Goal: Task Accomplishment & Management: Use online tool/utility

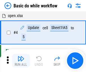
click at [21, 60] on img "button" at bounding box center [21, 58] width 7 height 7
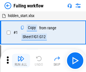
click at [21, 60] on img "button" at bounding box center [21, 58] width 7 height 7
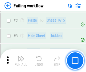
scroll to position [120, 0]
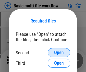
click at [59, 52] on span "Open" at bounding box center [59, 52] width 10 height 5
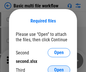
click at [59, 67] on span "Open" at bounding box center [59, 69] width 10 height 5
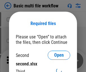
scroll to position [3, 0]
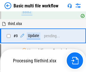
scroll to position [197, 0]
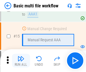
click at [21, 60] on img "button" at bounding box center [21, 58] width 7 height 7
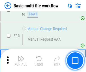
scroll to position [377, 0]
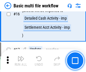
click at [21, 60] on img "button" at bounding box center [21, 58] width 7 height 7
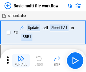
click at [21, 60] on img "button" at bounding box center [21, 58] width 7 height 7
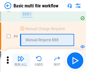
click at [21, 60] on img "button" at bounding box center [21, 58] width 7 height 7
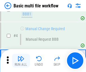
click at [21, 60] on img "button" at bounding box center [21, 58] width 7 height 7
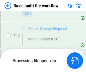
scroll to position [265, 0]
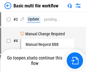
scroll to position [23, 0]
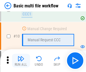
click at [21, 60] on img "button" at bounding box center [21, 58] width 7 height 7
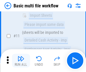
click at [21, 60] on img "button" at bounding box center [21, 58] width 7 height 7
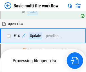
scroll to position [296, 0]
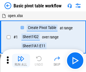
click at [21, 60] on img "button" at bounding box center [21, 58] width 7 height 7
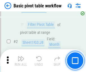
scroll to position [136, 0]
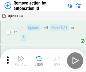
scroll to position [21, 0]
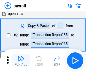
click at [21, 60] on img "button" at bounding box center [21, 58] width 7 height 7
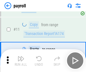
scroll to position [41, 0]
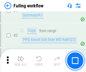
scroll to position [92, 0]
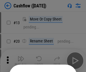
scroll to position [55, 0]
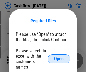
click at [59, 56] on span "Open" at bounding box center [59, 58] width 10 height 5
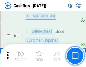
scroll to position [600, 0]
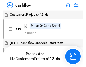
scroll to position [7, 0]
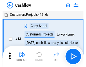
scroll to position [7, 0]
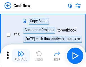
click at [21, 56] on img "button" at bounding box center [21, 54] width 7 height 7
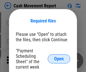
click at [59, 59] on span "Open" at bounding box center [59, 58] width 10 height 5
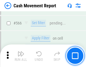
scroll to position [2597, 0]
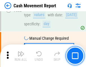
click at [21, 56] on img "button" at bounding box center [21, 54] width 7 height 7
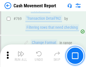
scroll to position [3149, 0]
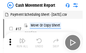
scroll to position [10, 0]
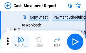
click at [21, 42] on img "button" at bounding box center [21, 40] width 7 height 7
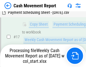
scroll to position [118, 0]
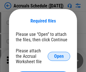
click at [59, 56] on span "Open" at bounding box center [59, 56] width 10 height 5
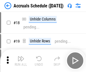
scroll to position [54, 0]
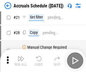
click at [21, 60] on img "button" at bounding box center [21, 58] width 7 height 7
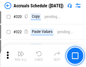
scroll to position [1054, 0]
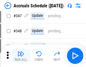
click at [21, 56] on img "button" at bounding box center [21, 54] width 7 height 7
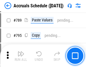
scroll to position [2380, 0]
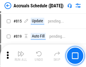
click at [21, 56] on img "button" at bounding box center [21, 54] width 7 height 7
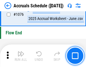
scroll to position [3394, 0]
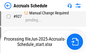
scroll to position [2995, 0]
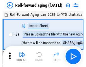
scroll to position [1, 0]
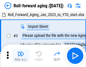
click at [21, 56] on img "button" at bounding box center [21, 54] width 7 height 7
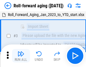
click at [21, 56] on img "button" at bounding box center [21, 54] width 7 height 7
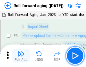
scroll to position [37, 0]
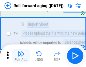
click at [21, 56] on img "button" at bounding box center [21, 54] width 7 height 7
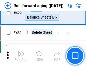
scroll to position [1965, 0]
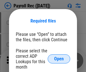
click at [59, 59] on span "Open" at bounding box center [59, 58] width 10 height 5
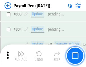
scroll to position [3600, 0]
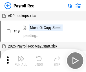
click at [21, 60] on img "button" at bounding box center [21, 58] width 7 height 7
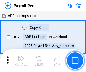
scroll to position [35, 0]
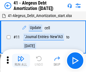
click at [21, 60] on img "button" at bounding box center [21, 58] width 7 height 7
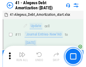
scroll to position [70, 0]
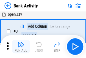
click at [21, 46] on img "button" at bounding box center [21, 44] width 7 height 7
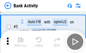
scroll to position [30, 0]
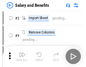
scroll to position [8, 0]
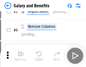
click at [21, 56] on img "button" at bounding box center [21, 54] width 7 height 7
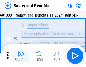
click at [21, 56] on img "button" at bounding box center [21, 54] width 7 height 7
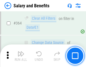
scroll to position [2668, 0]
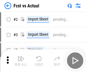
click at [21, 56] on img "button" at bounding box center [21, 58] width 7 height 7
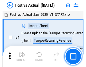
scroll to position [7, 0]
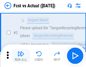
click at [21, 56] on img "button" at bounding box center [21, 54] width 7 height 7
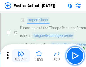
scroll to position [53, 0]
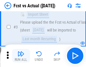
click at [21, 56] on img "button" at bounding box center [21, 54] width 7 height 7
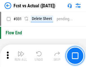
scroll to position [2712, 0]
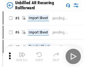
scroll to position [12, 0]
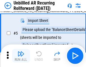
click at [21, 56] on img "button" at bounding box center [21, 54] width 7 height 7
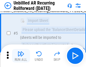
click at [21, 56] on img "button" at bounding box center [21, 54] width 7 height 7
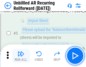
scroll to position [53, 0]
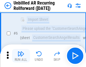
click at [21, 56] on img "button" at bounding box center [21, 54] width 7 height 7
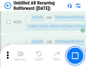
scroll to position [1925, 0]
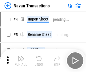
click at [21, 56] on img "button" at bounding box center [21, 58] width 7 height 7
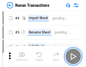
scroll to position [9, 0]
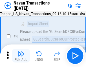
click at [21, 56] on img "button" at bounding box center [21, 54] width 7 height 7
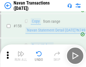
scroll to position [1837, 0]
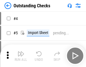
click at [21, 56] on img "button" at bounding box center [21, 54] width 7 height 7
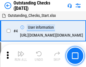
scroll to position [24, 0]
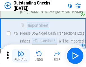
click at [21, 56] on img "button" at bounding box center [21, 54] width 7 height 7
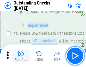
scroll to position [59, 0]
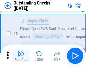
click at [21, 56] on img "button" at bounding box center [21, 54] width 7 height 7
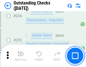
scroll to position [1721, 0]
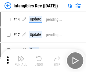
click at [21, 60] on img "button" at bounding box center [21, 58] width 7 height 7
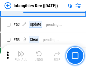
scroll to position [221, 0]
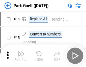
click at [21, 56] on img "button" at bounding box center [21, 54] width 7 height 7
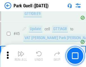
scroll to position [709, 0]
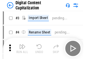
scroll to position [16, 0]
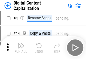
click at [21, 48] on img "button" at bounding box center [21, 45] width 7 height 7
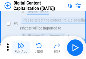
click at [21, 48] on img "button" at bounding box center [21, 45] width 7 height 7
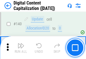
scroll to position [601, 0]
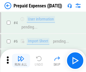
click at [21, 56] on img "button" at bounding box center [21, 58] width 7 height 7
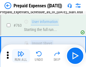
click at [21, 56] on img "button" at bounding box center [21, 54] width 7 height 7
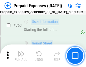
scroll to position [1604, 0]
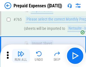
click at [21, 56] on img "button" at bounding box center [21, 54] width 7 height 7
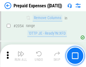
scroll to position [5923, 0]
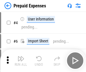
click at [21, 60] on img "button" at bounding box center [21, 58] width 7 height 7
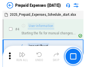
scroll to position [25, 0]
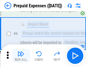
click at [21, 56] on img "button" at bounding box center [21, 54] width 7 height 7
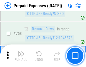
scroll to position [2019, 0]
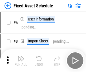
click at [21, 60] on img "button" at bounding box center [21, 58] width 7 height 7
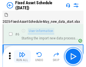
scroll to position [31, 0]
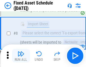
click at [21, 56] on img "button" at bounding box center [21, 54] width 7 height 7
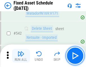
scroll to position [2020, 0]
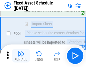
click at [21, 56] on img "button" at bounding box center [21, 54] width 7 height 7
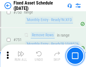
scroll to position [2762, 0]
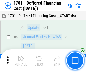
scroll to position [68, 0]
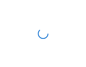
scroll to position [1, 0]
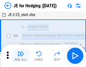
click at [21, 56] on img "button" at bounding box center [21, 54] width 7 height 7
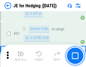
scroll to position [367, 0]
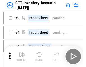
scroll to position [1, 0]
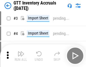
click at [21, 56] on img "button" at bounding box center [21, 54] width 7 height 7
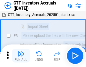
click at [21, 56] on img "button" at bounding box center [21, 54] width 7 height 7
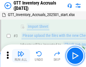
scroll to position [37, 0]
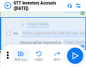
click at [21, 56] on img "button" at bounding box center [21, 54] width 7 height 7
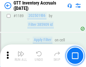
scroll to position [4627, 0]
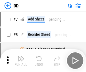
click at [21, 60] on img "button" at bounding box center [21, 58] width 7 height 7
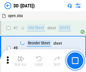
scroll to position [55, 0]
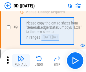
click at [21, 60] on img "button" at bounding box center [21, 58] width 7 height 7
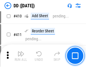
scroll to position [2535, 0]
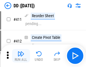
click at [21, 56] on img "button" at bounding box center [21, 54] width 7 height 7
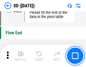
scroll to position [2712, 0]
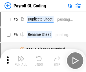
click at [21, 60] on img "button" at bounding box center [21, 58] width 7 height 7
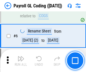
scroll to position [68, 0]
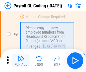
click at [21, 60] on img "button" at bounding box center [21, 58] width 7 height 7
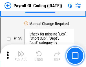
scroll to position [1329, 0]
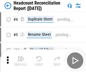
click at [21, 60] on img "button" at bounding box center [21, 58] width 7 height 7
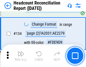
scroll to position [681, 0]
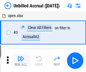
click at [21, 60] on img "button" at bounding box center [21, 58] width 7 height 7
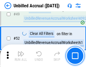
scroll to position [514, 0]
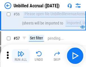
click at [21, 56] on img "button" at bounding box center [21, 54] width 7 height 7
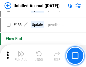
scroll to position [1688, 0]
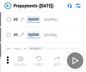
click at [21, 60] on img "button" at bounding box center [21, 58] width 7 height 7
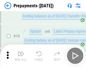
scroll to position [35, 0]
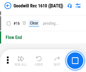
scroll to position [97, 0]
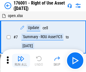
click at [21, 60] on img "button" at bounding box center [21, 58] width 7 height 7
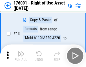
scroll to position [37, 0]
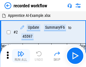
click at [21, 56] on img "button" at bounding box center [21, 54] width 7 height 7
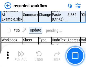
scroll to position [1771, 0]
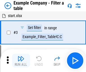
click at [21, 60] on img "button" at bounding box center [21, 58] width 7 height 7
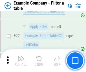
scroll to position [518, 0]
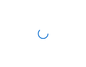
scroll to position [9, 0]
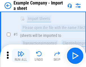
click at [21, 56] on img "button" at bounding box center [21, 54] width 7 height 7
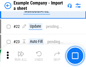
scroll to position [125, 0]
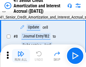
click at [21, 56] on img "button" at bounding box center [21, 54] width 7 height 7
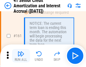
click at [21, 56] on img "button" at bounding box center [21, 54] width 7 height 7
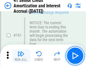
scroll to position [606, 0]
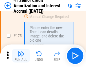
click at [21, 56] on img "button" at bounding box center [21, 54] width 7 height 7
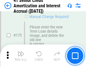
scroll to position [664, 0]
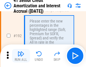
click at [21, 56] on img "button" at bounding box center [21, 54] width 7 height 7
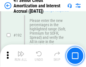
scroll to position [723, 0]
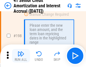
click at [21, 56] on img "button" at bounding box center [21, 54] width 7 height 7
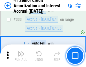
scroll to position [1448, 0]
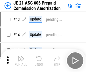
click at [21, 56] on img "button" at bounding box center [21, 58] width 7 height 7
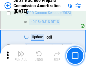
scroll to position [1058, 0]
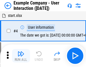
click at [21, 56] on img "button" at bounding box center [21, 54] width 7 height 7
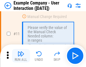
click at [21, 56] on img "button" at bounding box center [21, 54] width 7 height 7
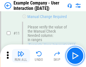
scroll to position [123, 0]
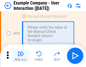
click at [21, 56] on img "button" at bounding box center [21, 54] width 7 height 7
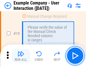
click at [21, 56] on img "button" at bounding box center [21, 54] width 7 height 7
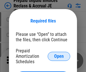
click at [59, 56] on span "Open" at bounding box center [59, 56] width 10 height 5
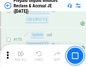
scroll to position [765, 0]
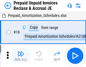
click at [21, 56] on img "button" at bounding box center [21, 54] width 7 height 7
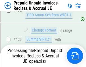
scroll to position [493, 0]
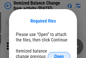
click at [59, 54] on span "Open" at bounding box center [59, 56] width 10 height 5
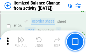
scroll to position [1091, 0]
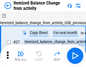
scroll to position [9, 0]
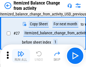
click at [21, 56] on img "button" at bounding box center [21, 54] width 7 height 7
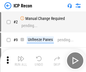
scroll to position [3, 0]
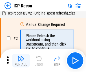
click at [21, 60] on img "button" at bounding box center [21, 58] width 7 height 7
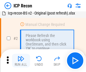
click at [21, 60] on img "button" at bounding box center [21, 58] width 7 height 7
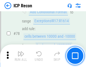
scroll to position [555, 0]
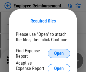
click at [59, 53] on span "Open" at bounding box center [59, 53] width 10 height 5
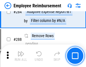
scroll to position [1540, 0]
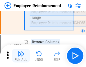
click at [21, 56] on img "button" at bounding box center [21, 54] width 7 height 7
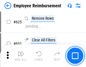
scroll to position [3393, 0]
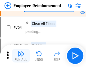
click at [21, 56] on img "button" at bounding box center [21, 54] width 7 height 7
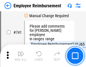
scroll to position [3975, 0]
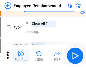
click at [21, 56] on img "button" at bounding box center [21, 54] width 7 height 7
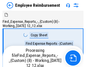
scroll to position [19, 0]
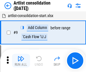
click at [21, 60] on img "button" at bounding box center [21, 58] width 7 height 7
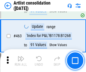
scroll to position [2481, 0]
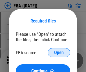
click at [59, 52] on span "Open" at bounding box center [59, 52] width 10 height 5
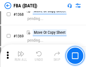
scroll to position [6085, 0]
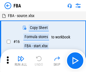
scroll to position [6, 0]
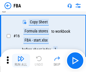
click at [21, 60] on img "button" at bounding box center [21, 58] width 7 height 7
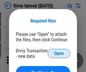
click at [59, 53] on span "Open" at bounding box center [59, 53] width 10 height 5
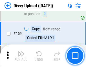
scroll to position [587, 0]
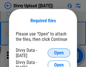
click at [59, 53] on span "Open" at bounding box center [59, 53] width 10 height 5
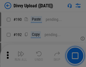
scroll to position [715, 0]
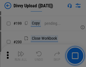
scroll to position [824, 0]
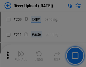
scroll to position [962, 0]
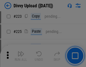
scroll to position [1131, 0]
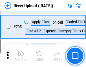
scroll to position [3876, 0]
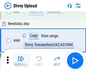
click at [21, 60] on img "button" at bounding box center [21, 58] width 7 height 7
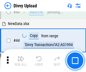
scroll to position [62, 0]
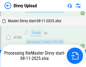
scroll to position [696, 0]
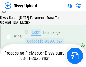
scroll to position [792, 0]
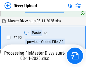
scroll to position [759, 0]
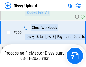
scroll to position [889, 0]
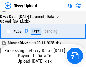
scroll to position [1042, 0]
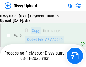
scroll to position [1167, 0]
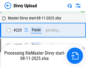
scroll to position [1345, 0]
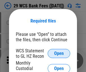
click at [59, 53] on span "Open" at bounding box center [59, 53] width 10 height 5
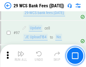
scroll to position [552, 0]
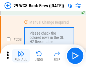
click at [21, 56] on img "button" at bounding box center [21, 54] width 7 height 7
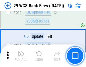
scroll to position [2851, 0]
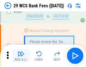
click at [21, 56] on img "button" at bounding box center [21, 54] width 7 height 7
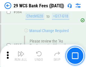
scroll to position [3065, 0]
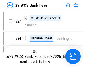
scroll to position [1, 0]
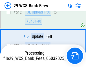
scroll to position [3025, 0]
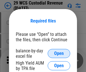
click at [59, 53] on span "Open" at bounding box center [59, 53] width 10 height 5
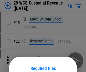
scroll to position [47, 0]
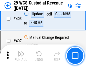
scroll to position [2625, 0]
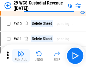
click at [21, 56] on img "button" at bounding box center [21, 54] width 7 height 7
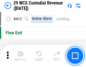
scroll to position [2706, 0]
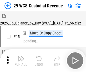
click at [21, 56] on img "button" at bounding box center [21, 58] width 7 height 7
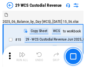
scroll to position [14, 0]
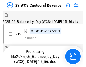
scroll to position [14, 0]
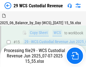
scroll to position [128, 0]
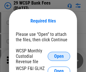
click at [59, 56] on span "Open" at bounding box center [59, 56] width 10 height 5
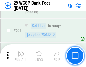
scroll to position [2177, 0]
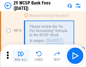
click at [21, 56] on img "button" at bounding box center [21, 54] width 7 height 7
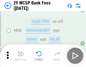
scroll to position [3595, 0]
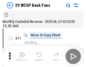
scroll to position [14, 0]
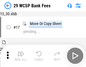
click at [21, 56] on img "button" at bounding box center [21, 54] width 7 height 7
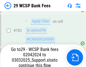
scroll to position [3349, 0]
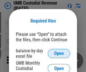
click at [59, 53] on span "Open" at bounding box center [59, 53] width 10 height 5
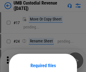
scroll to position [44, 0]
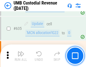
scroll to position [2965, 0]
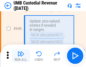
click at [21, 56] on img "button" at bounding box center [21, 54] width 7 height 7
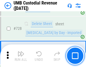
scroll to position [3495, 0]
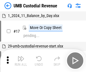
scroll to position [4, 0]
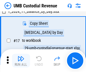
click at [21, 60] on img "button" at bounding box center [21, 58] width 7 height 7
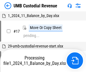
scroll to position [4, 0]
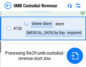
scroll to position [3482, 0]
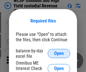
click at [59, 53] on span "Open" at bounding box center [59, 53] width 10 height 5
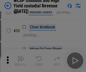
scroll to position [129, 0]
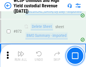
scroll to position [4796, 0]
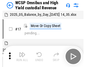
scroll to position [3, 0]
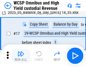
click at [21, 56] on img "button" at bounding box center [21, 54] width 7 height 7
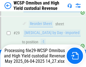
scroll to position [118, 0]
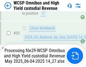
scroll to position [252, 0]
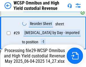
scroll to position [118, 0]
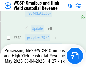
scroll to position [4734, 0]
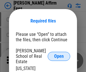
click at [59, 54] on span "Open" at bounding box center [59, 56] width 10 height 5
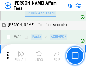
scroll to position [1541, 0]
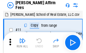
scroll to position [6, 0]
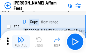
click at [21, 42] on img "button" at bounding box center [21, 40] width 7 height 7
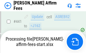
scroll to position [1486, 0]
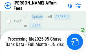
scroll to position [1486, 0]
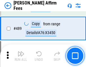
scroll to position [1479, 0]
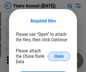
click at [59, 54] on span "Open" at bounding box center [59, 56] width 10 height 5
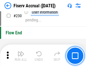
scroll to position [1795, 0]
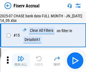
click at [21, 60] on img "button" at bounding box center [21, 58] width 7 height 7
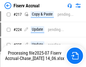
scroll to position [1755, 0]
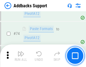
scroll to position [413, 0]
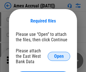
click at [59, 56] on span "Open" at bounding box center [59, 56] width 10 height 5
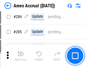
scroll to position [1552, 0]
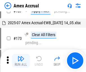
click at [21, 60] on img "button" at bounding box center [21, 58] width 7 height 7
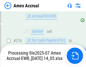
scroll to position [1689, 0]
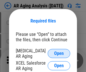
click at [59, 52] on span "Open" at bounding box center [59, 53] width 10 height 5
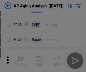
scroll to position [171, 0]
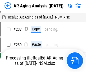
scroll to position [6, 0]
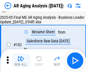
click at [21, 60] on img "button" at bounding box center [21, 58] width 7 height 7
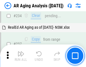
scroll to position [878, 0]
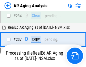
scroll to position [872, 0]
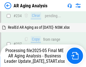
scroll to position [872, 0]
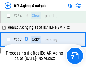
scroll to position [872, 0]
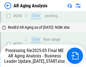
scroll to position [872, 0]
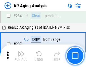
scroll to position [872, 0]
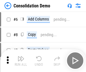
click at [21, 60] on img "button" at bounding box center [21, 58] width 7 height 7
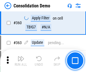
scroll to position [1899, 0]
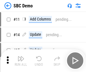
click at [21, 60] on img "button" at bounding box center [21, 58] width 7 height 7
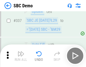
scroll to position [1491, 0]
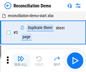
click at [21, 60] on img "button" at bounding box center [21, 58] width 7 height 7
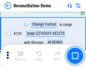
scroll to position [673, 0]
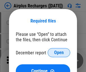
click at [59, 52] on span "Open" at bounding box center [59, 52] width 10 height 5
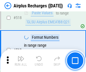
scroll to position [2438, 0]
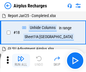
click at [21, 60] on img "button" at bounding box center [21, 58] width 7 height 7
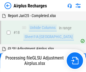
scroll to position [25, 0]
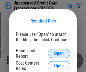
click at [59, 53] on span "Open" at bounding box center [59, 53] width 10 height 5
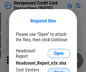
click at [59, 70] on span "Open" at bounding box center [59, 72] width 10 height 5
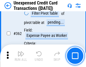
scroll to position [1457, 0]
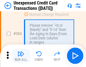
click at [21, 56] on img "button" at bounding box center [21, 54] width 7 height 7
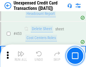
scroll to position [1933, 0]
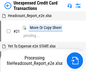
scroll to position [9, 0]
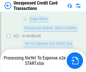
scroll to position [92, 0]
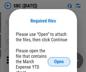
click at [59, 61] on span "Open" at bounding box center [59, 61] width 10 height 5
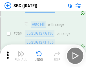
scroll to position [1107, 0]
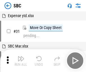
scroll to position [6, 0]
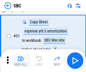
click at [21, 60] on img "button" at bounding box center [21, 58] width 7 height 7
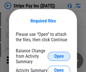
click at [59, 56] on span "Open" at bounding box center [59, 56] width 10 height 5
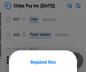
scroll to position [41, 0]
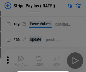
scroll to position [103, 0]
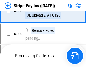
scroll to position [2938, 0]
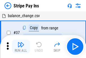
click at [21, 46] on img "button" at bounding box center [21, 44] width 7 height 7
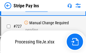
scroll to position [2925, 0]
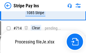
scroll to position [2925, 0]
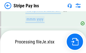
scroll to position [2925, 0]
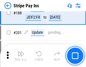
scroll to position [807, 0]
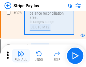
click at [21, 56] on img "button" at bounding box center [21, 54] width 7 height 7
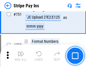
scroll to position [2918, 0]
